Goal: Task Accomplishment & Management: Manage account settings

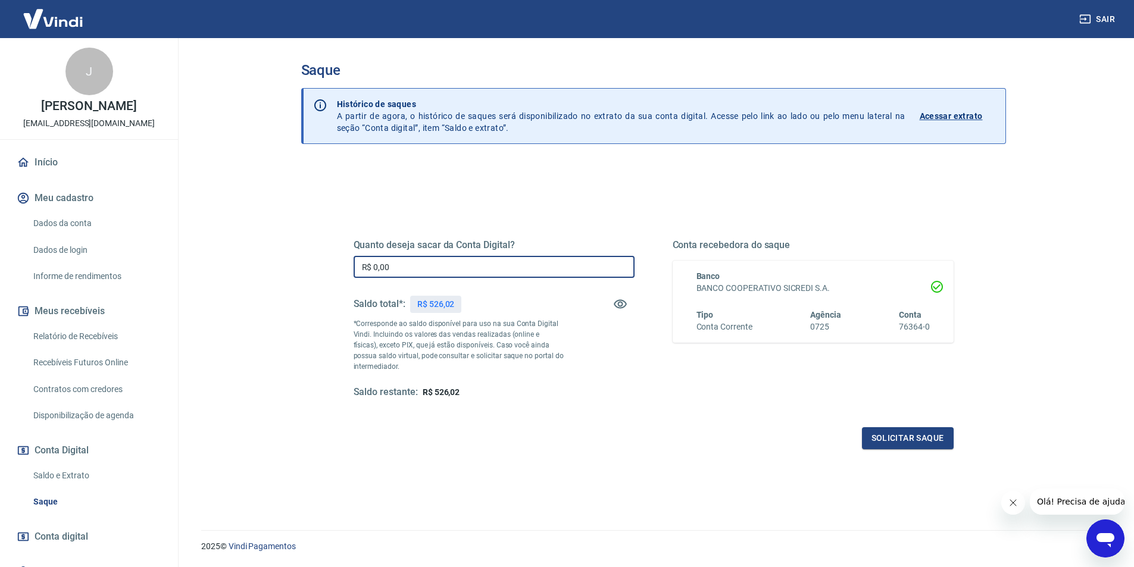
drag, startPoint x: 407, startPoint y: 269, endPoint x: 352, endPoint y: 271, distance: 55.4
click at [352, 271] on div "Quanto deseja sacar da Conta Digital? R$ 0,00 ​ Saldo total*: R$ 526,02 *Corres…" at bounding box center [653, 325] width 629 height 277
type input "R$ 526,02"
click at [916, 435] on button "Solicitar saque" at bounding box center [908, 438] width 92 height 22
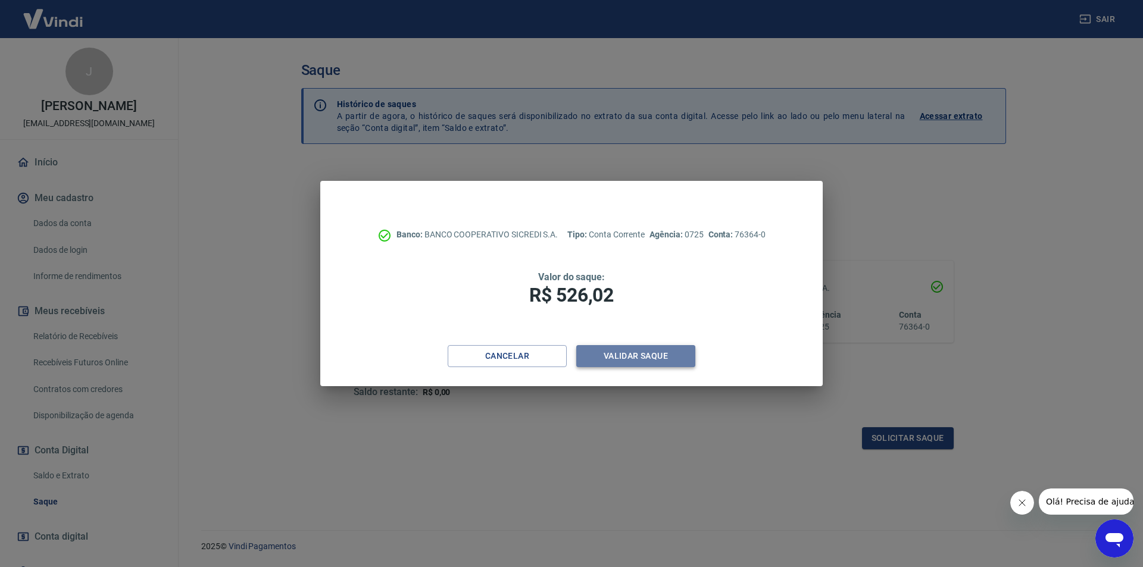
click at [613, 359] on button "Validar saque" at bounding box center [635, 356] width 119 height 22
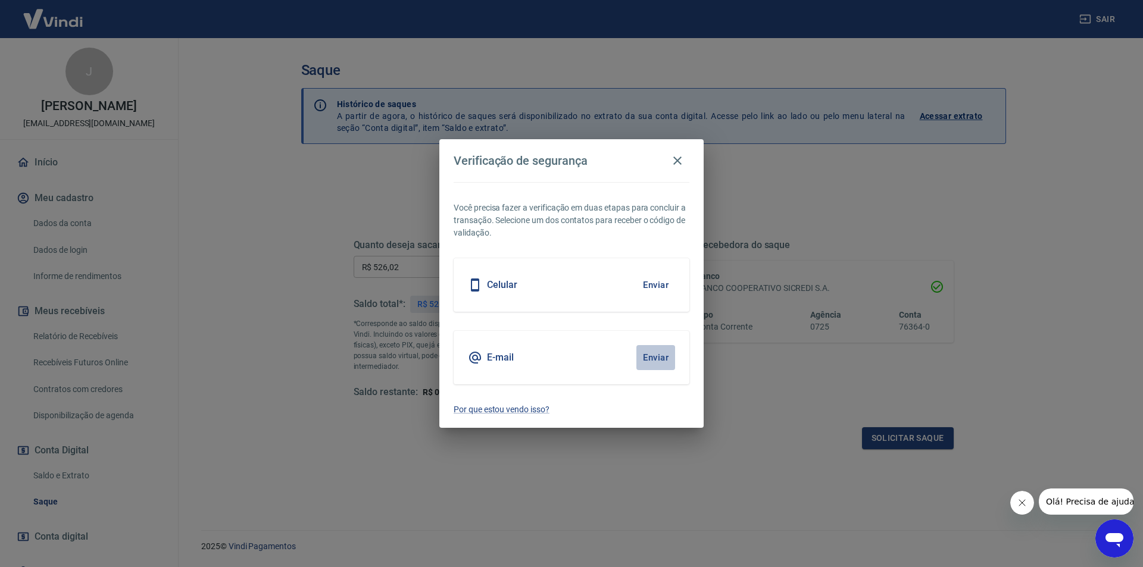
click at [652, 358] on button "Enviar" at bounding box center [655, 357] width 39 height 25
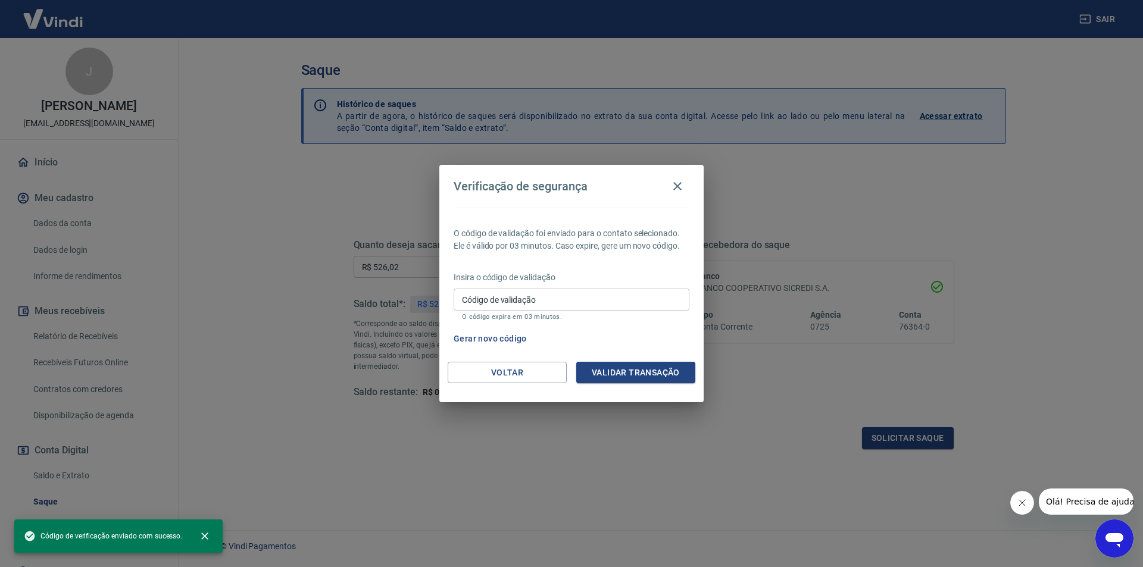
click at [575, 298] on input "Código de validação" at bounding box center [572, 300] width 236 height 22
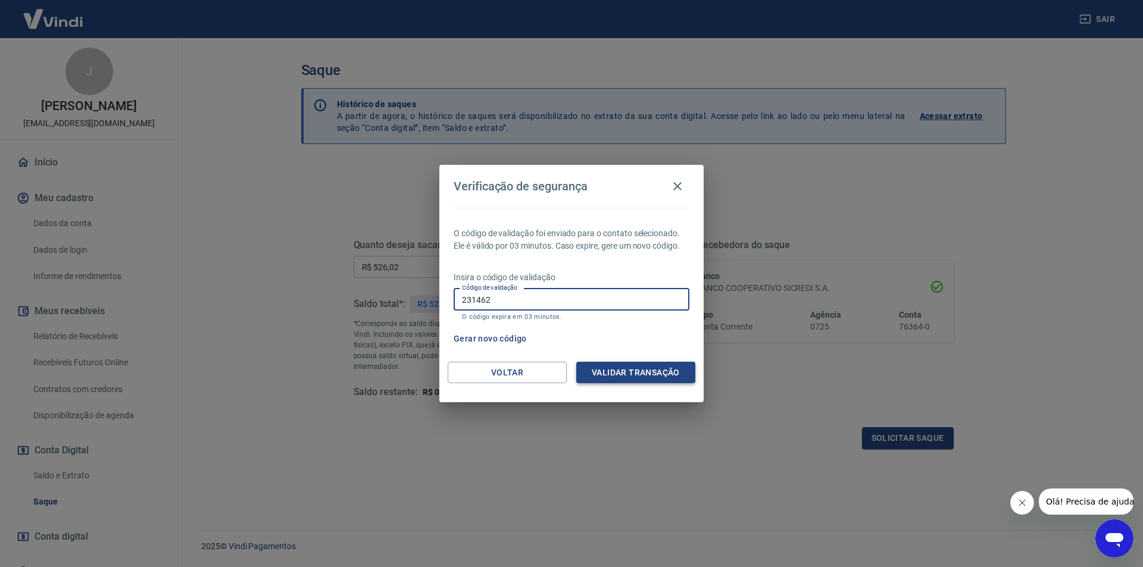
type input "231462"
click at [653, 364] on button "Validar transação" at bounding box center [635, 373] width 119 height 22
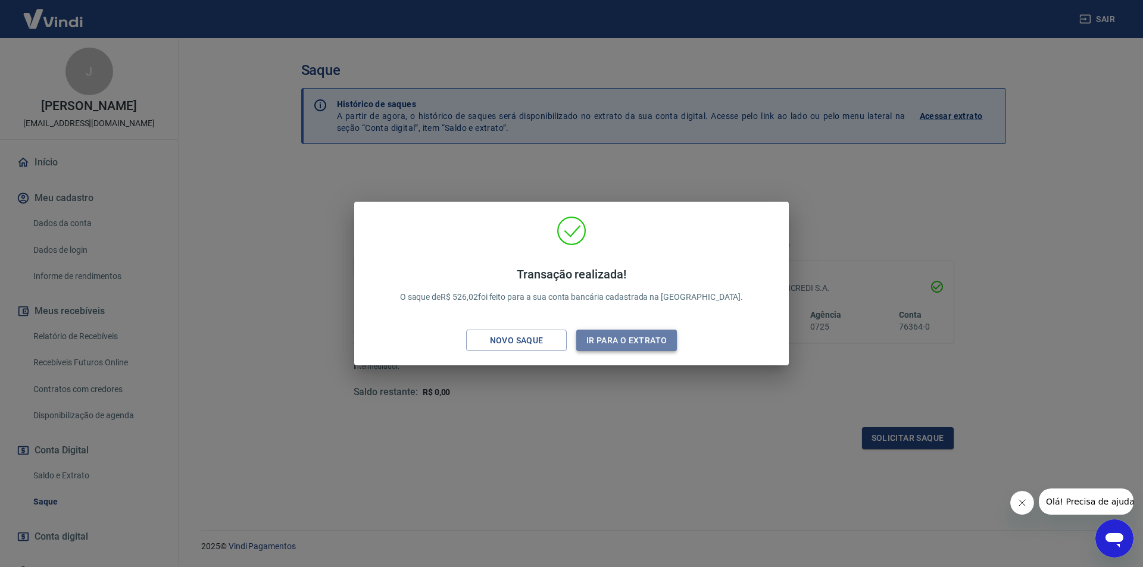
click at [610, 339] on button "Ir para o extrato" at bounding box center [626, 341] width 101 height 22
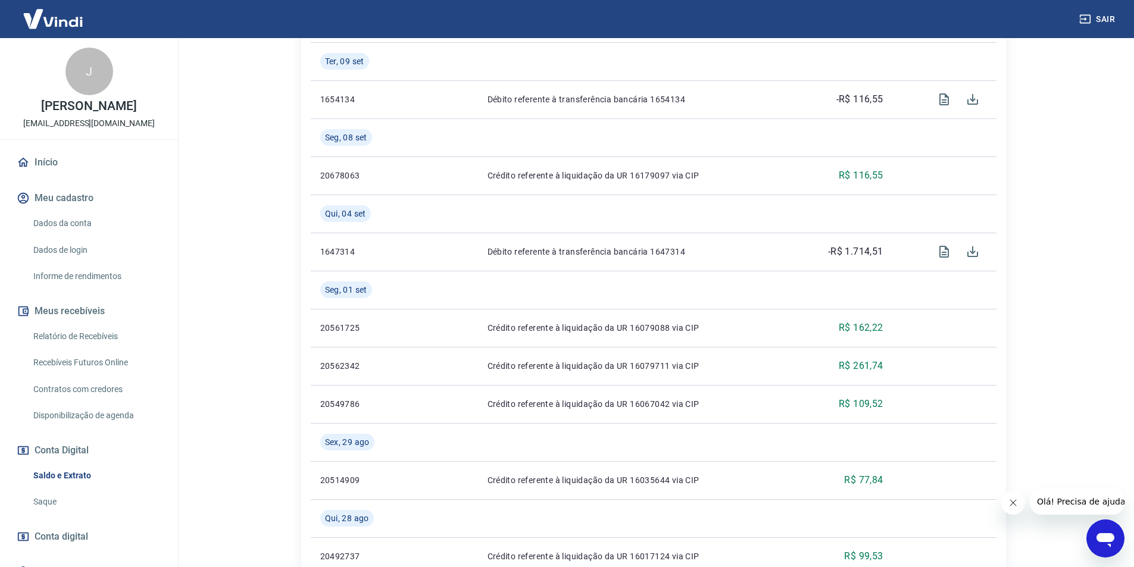
scroll to position [298, 0]
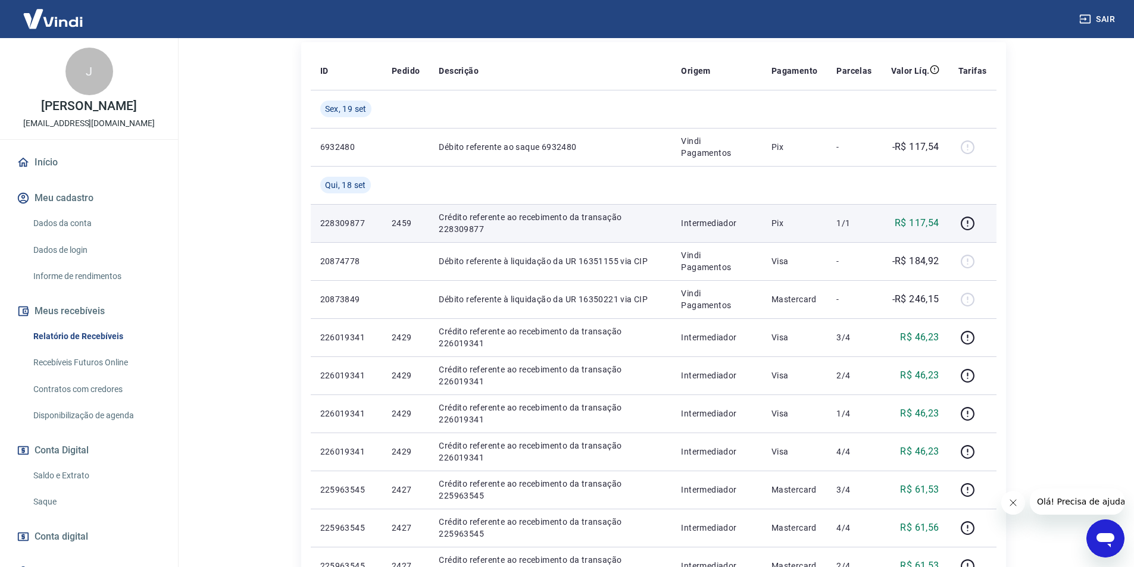
scroll to position [238, 0]
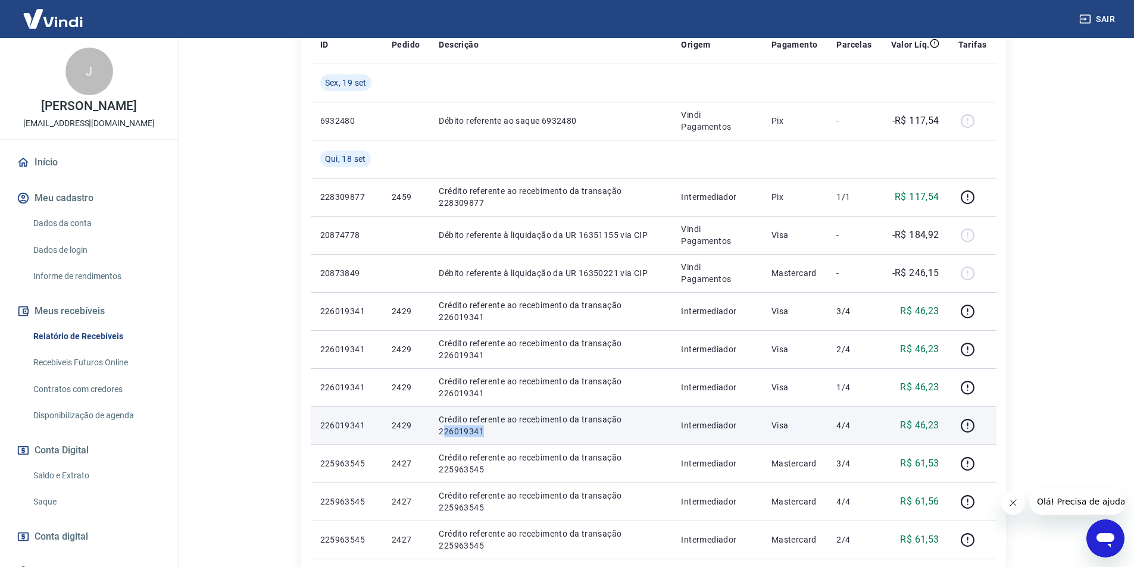
drag, startPoint x: 441, startPoint y: 431, endPoint x: 485, endPoint y: 429, distance: 43.5
click at [485, 429] on p "Crédito referente ao recebimento da transação 226019341" at bounding box center [550, 426] width 223 height 24
click at [513, 442] on td "Crédito referente ao recebimento da transação 226019341" at bounding box center [550, 426] width 242 height 38
click at [441, 430] on p "Crédito referente ao recebimento da transação 226019341" at bounding box center [550, 426] width 223 height 24
drag, startPoint x: 438, startPoint y: 430, endPoint x: 487, endPoint y: 428, distance: 48.9
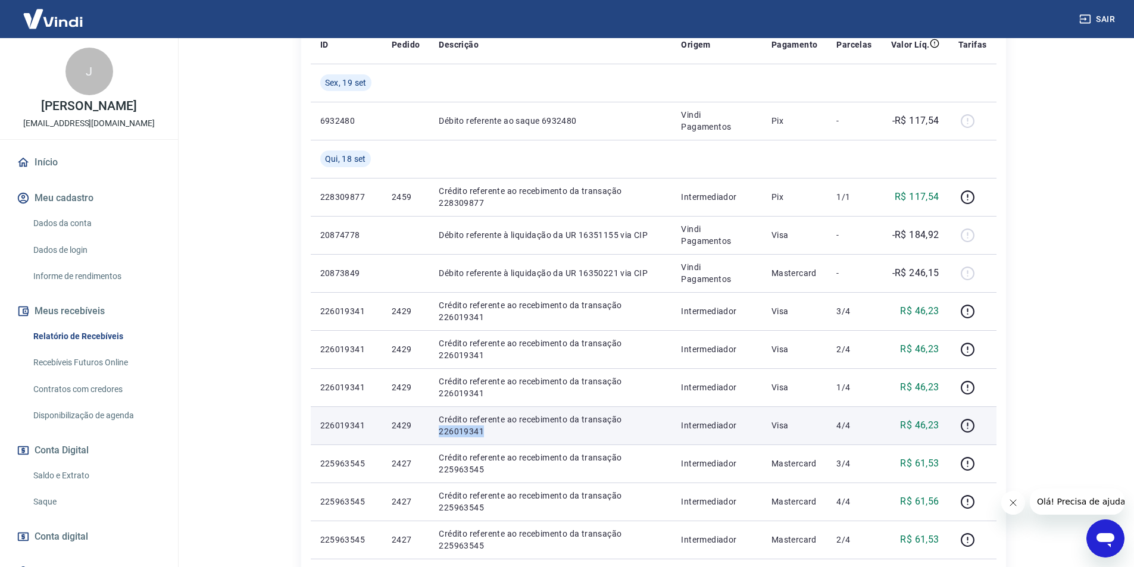
click at [487, 428] on p "Crédito referente ao recebimento da transação 226019341" at bounding box center [550, 426] width 223 height 24
copy p "226019341"
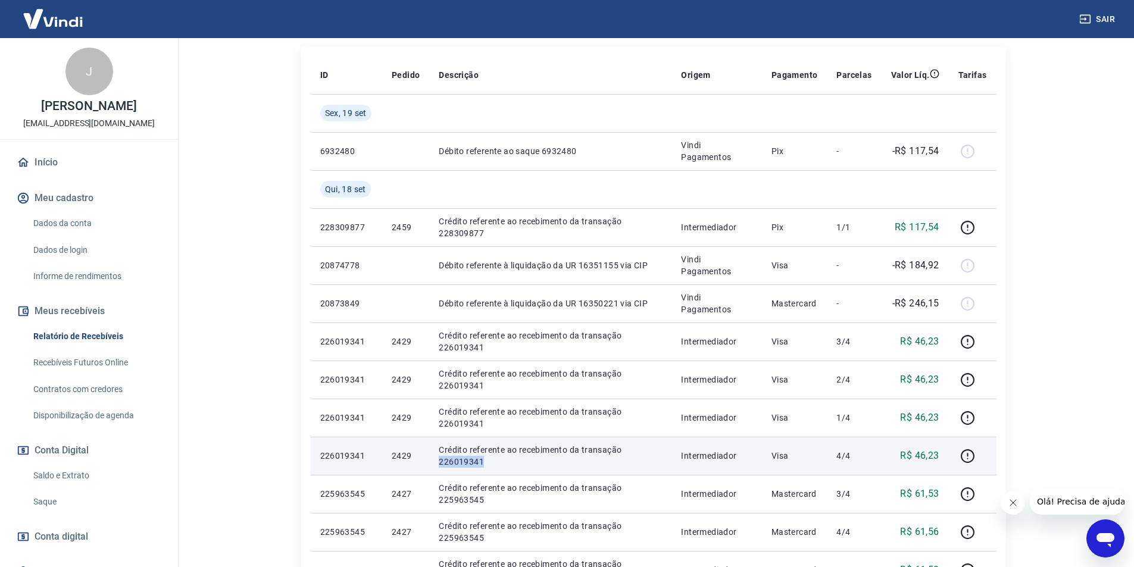
scroll to position [179, 0]
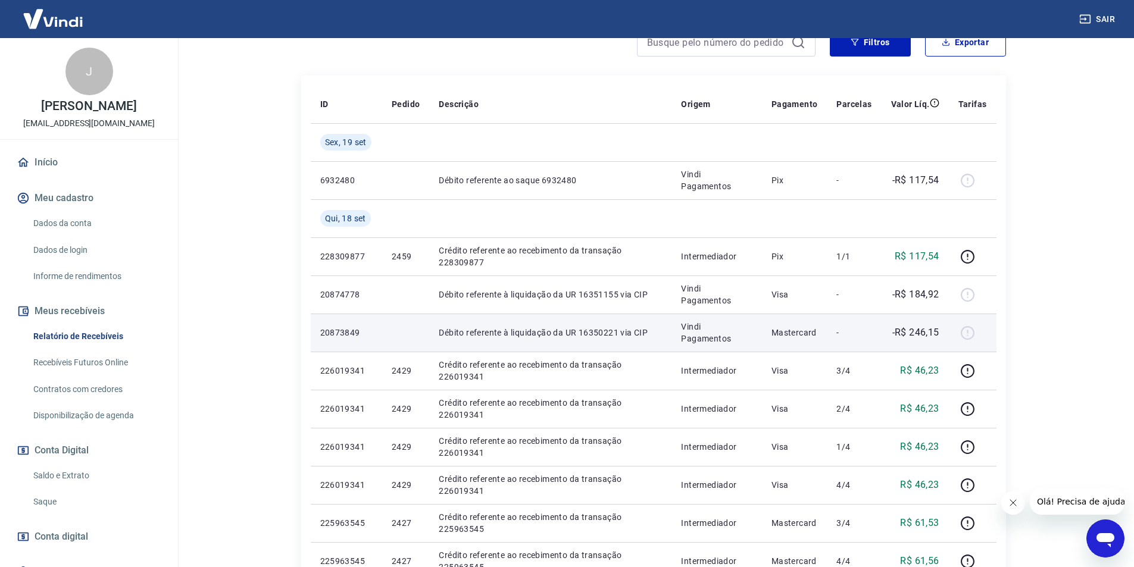
click at [779, 330] on p "Mastercard" at bounding box center [795, 333] width 46 height 12
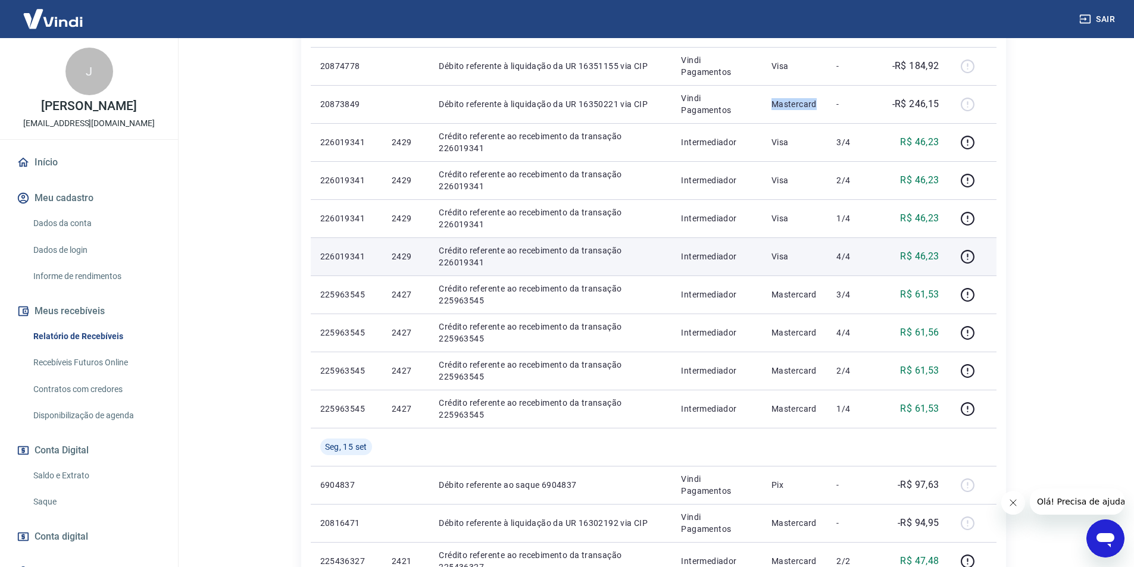
scroll to position [476, 0]
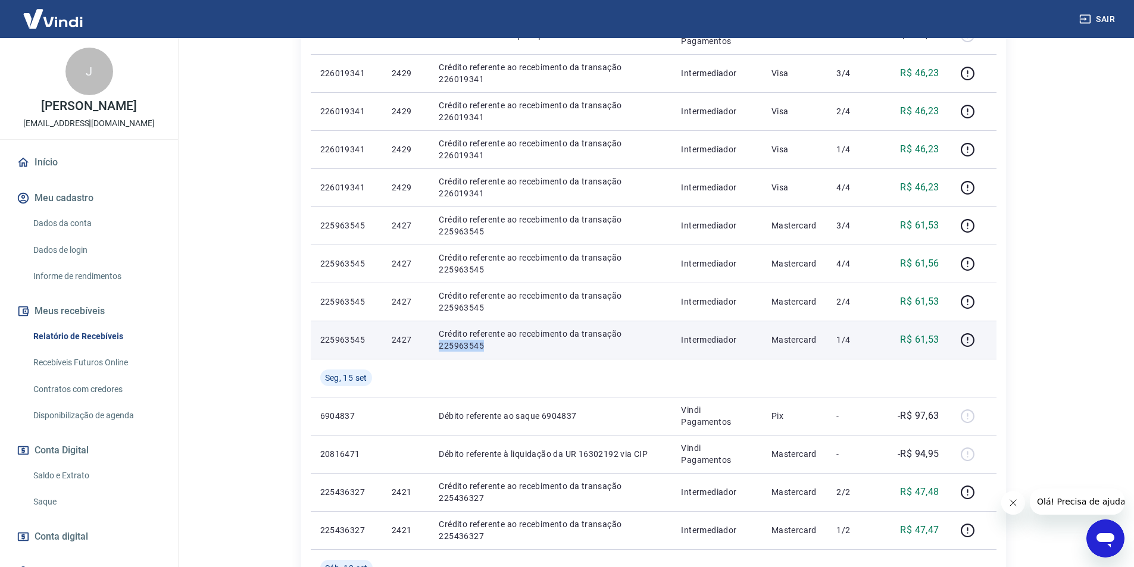
drag, startPoint x: 438, startPoint y: 348, endPoint x: 492, endPoint y: 341, distance: 54.6
click at [492, 341] on p "Crédito referente ao recebimento da transação 225963545" at bounding box center [550, 340] width 223 height 24
copy p "225963545"
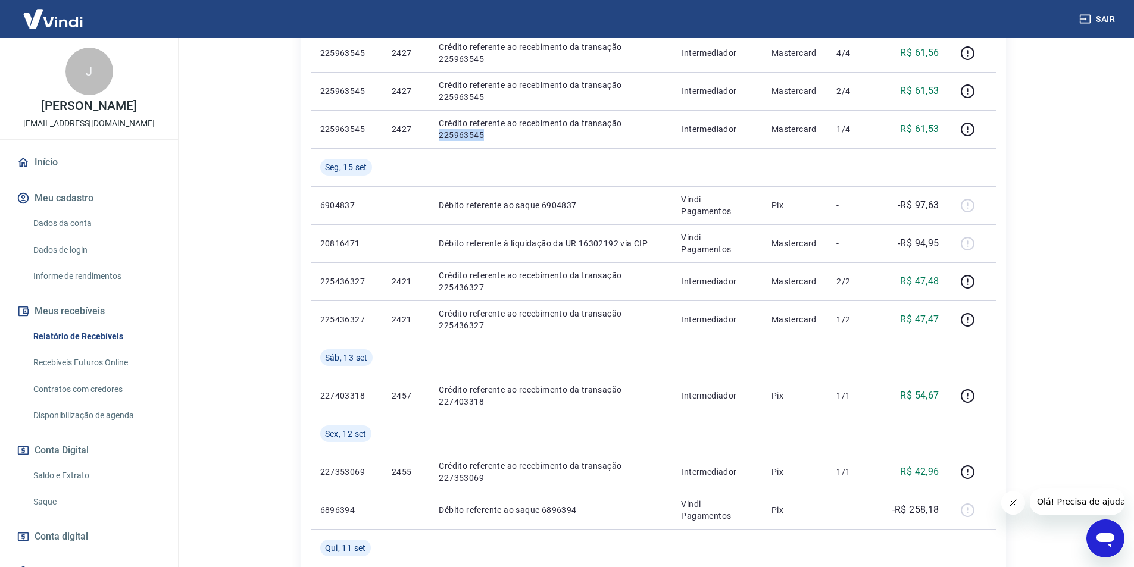
scroll to position [714, 0]
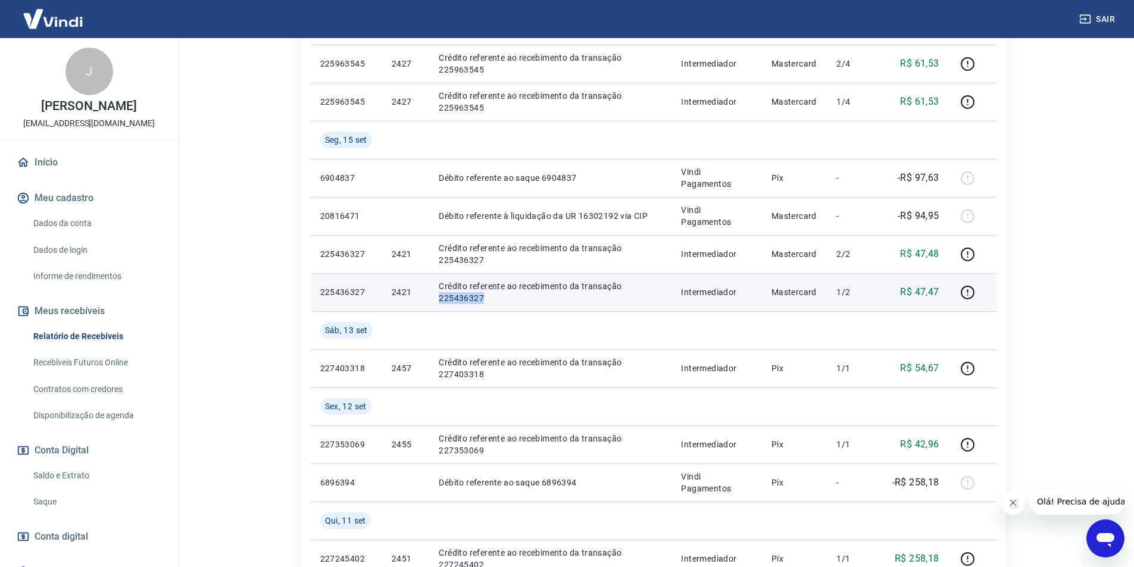
drag, startPoint x: 432, startPoint y: 298, endPoint x: 488, endPoint y: 295, distance: 55.4
click at [488, 295] on td "Crédito referente ao recebimento da transação 225436327" at bounding box center [550, 292] width 242 height 38
copy p "225436327"
